Goal: Find specific fact: Find specific fact

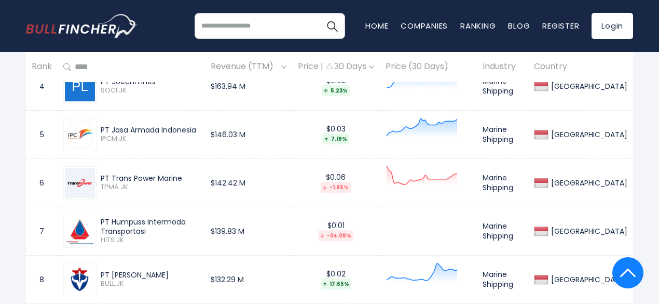
scroll to position [675, 0]
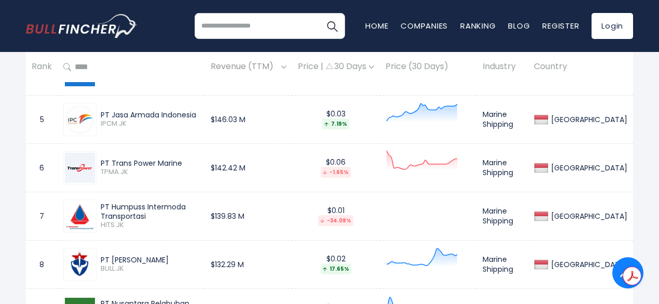
drag, startPoint x: 183, startPoint y: 166, endPoint x: 102, endPoint y: 162, distance: 81.0
click at [102, 162] on div "PT Trans Power Marine" at bounding box center [150, 162] width 99 height 9
copy div "PT Trans Power Marine"
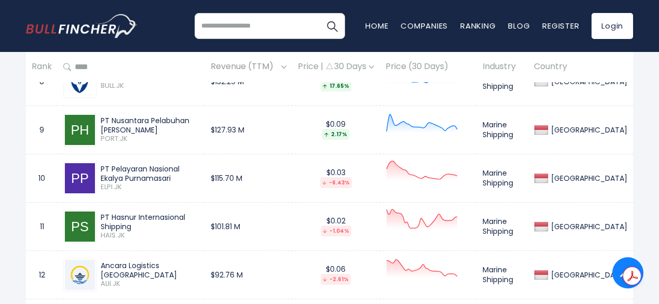
scroll to position [882, 0]
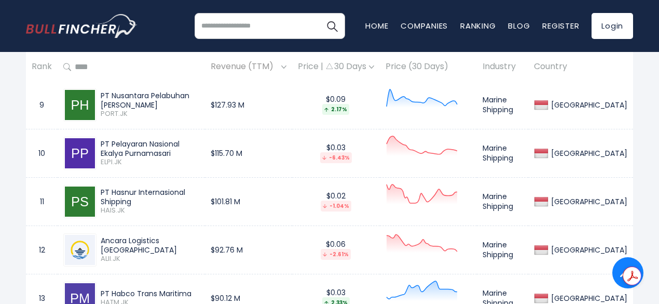
drag, startPoint x: 99, startPoint y: 200, endPoint x: 224, endPoint y: 197, distance: 125.1
click at [199, 197] on div "PT Hasnur Internasional Shipping HAIS.JK" at bounding box center [148, 201] width 103 height 28
copy div "PT Hasnur Internasional Shipping"
click at [21, 156] on div "[GEOGRAPHIC_DATA] Entire World 30,373 [GEOGRAPHIC_DATA] [GEOGRAPHIC_DATA]" at bounding box center [329, 166] width 623 height 1962
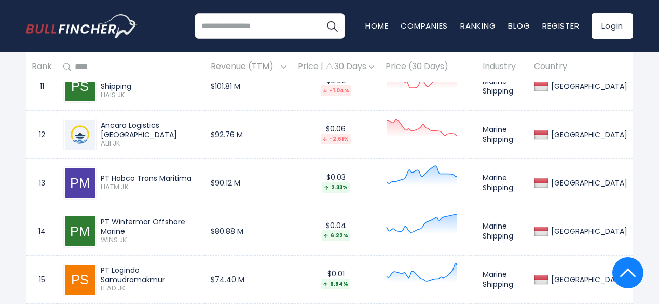
scroll to position [1038, 0]
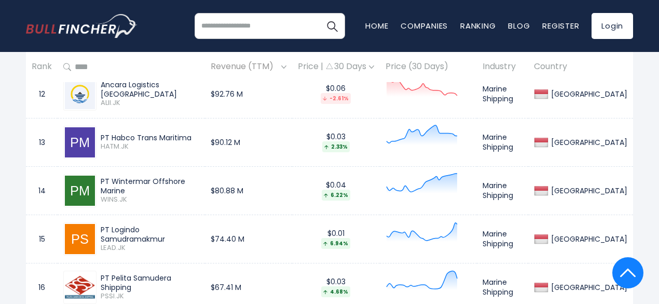
drag, startPoint x: 220, startPoint y: 92, endPoint x: 93, endPoint y: 93, distance: 126.7
click at [93, 93] on div "Ancara Logistics [GEOGRAPHIC_DATA] ALII.JK" at bounding box center [131, 93] width 136 height 33
copy div "Ancara Logistics [GEOGRAPHIC_DATA]"
click at [0, 129] on div "[GEOGRAPHIC_DATA] Entire World 30,373 [GEOGRAPHIC_DATA] 3,966" at bounding box center [329, 36] width 659 height 2014
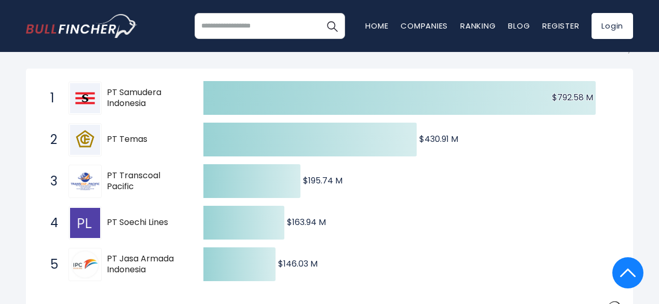
scroll to position [121, 0]
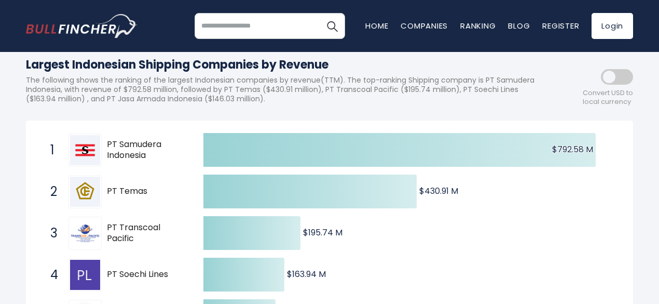
click at [621, 78] on span at bounding box center [617, 77] width 32 height 16
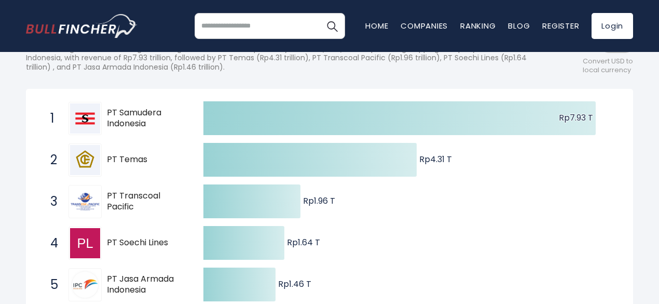
scroll to position [173, 0]
